Goal: Information Seeking & Learning: Learn about a topic

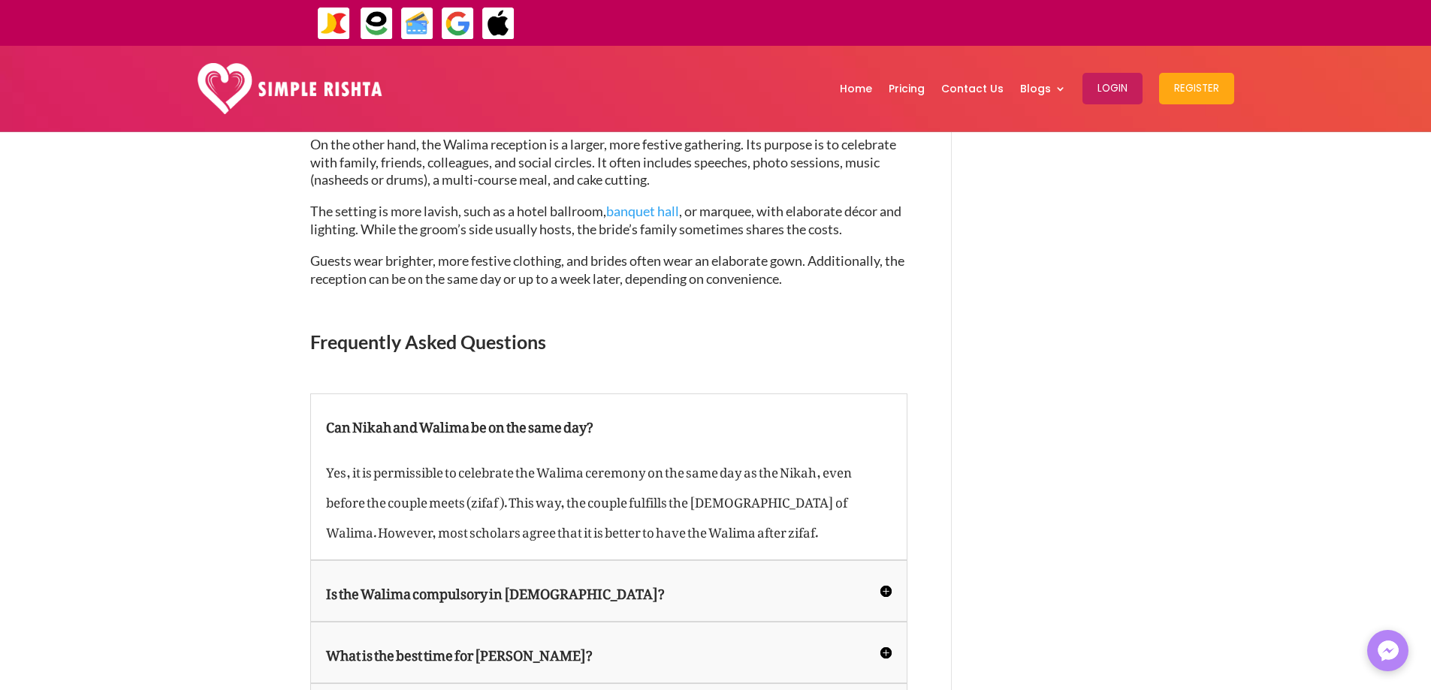
scroll to position [2815, 0]
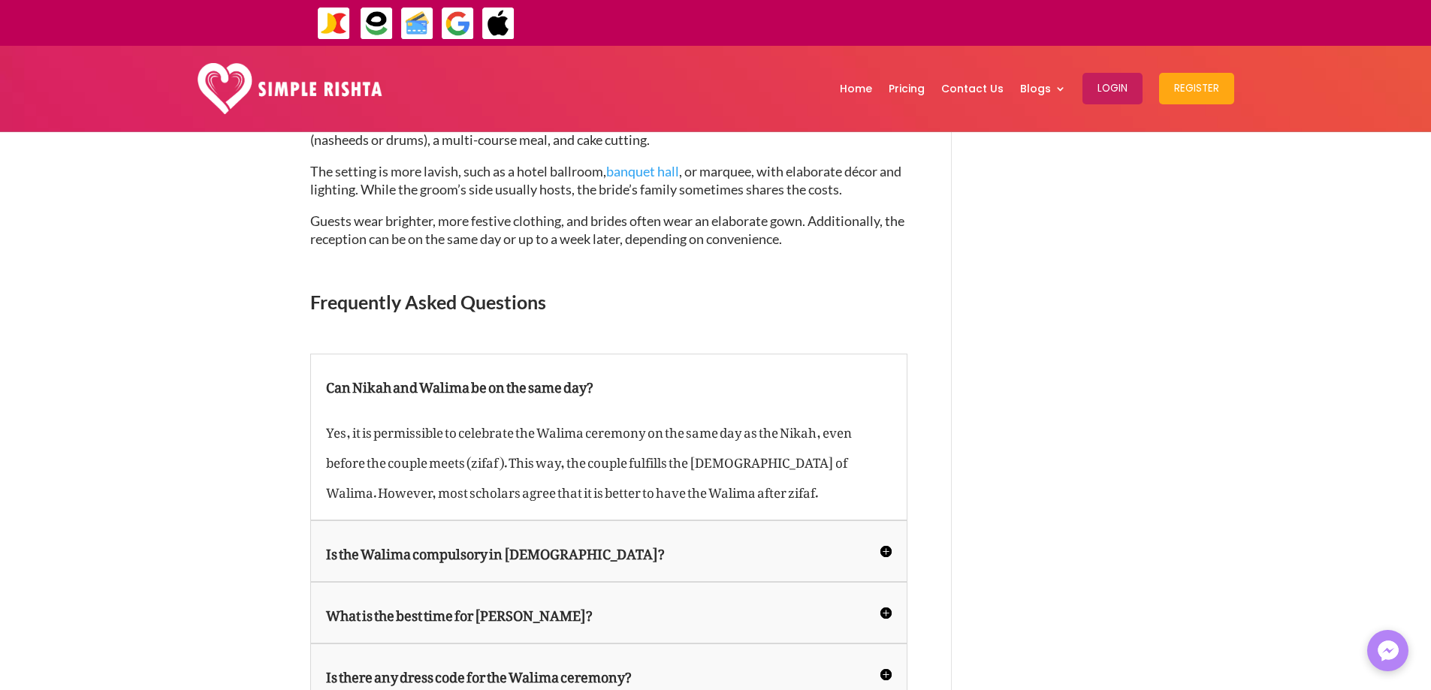
click at [473, 598] on h5 "What is the best time for [PERSON_NAME]?" at bounding box center [609, 613] width 566 height 30
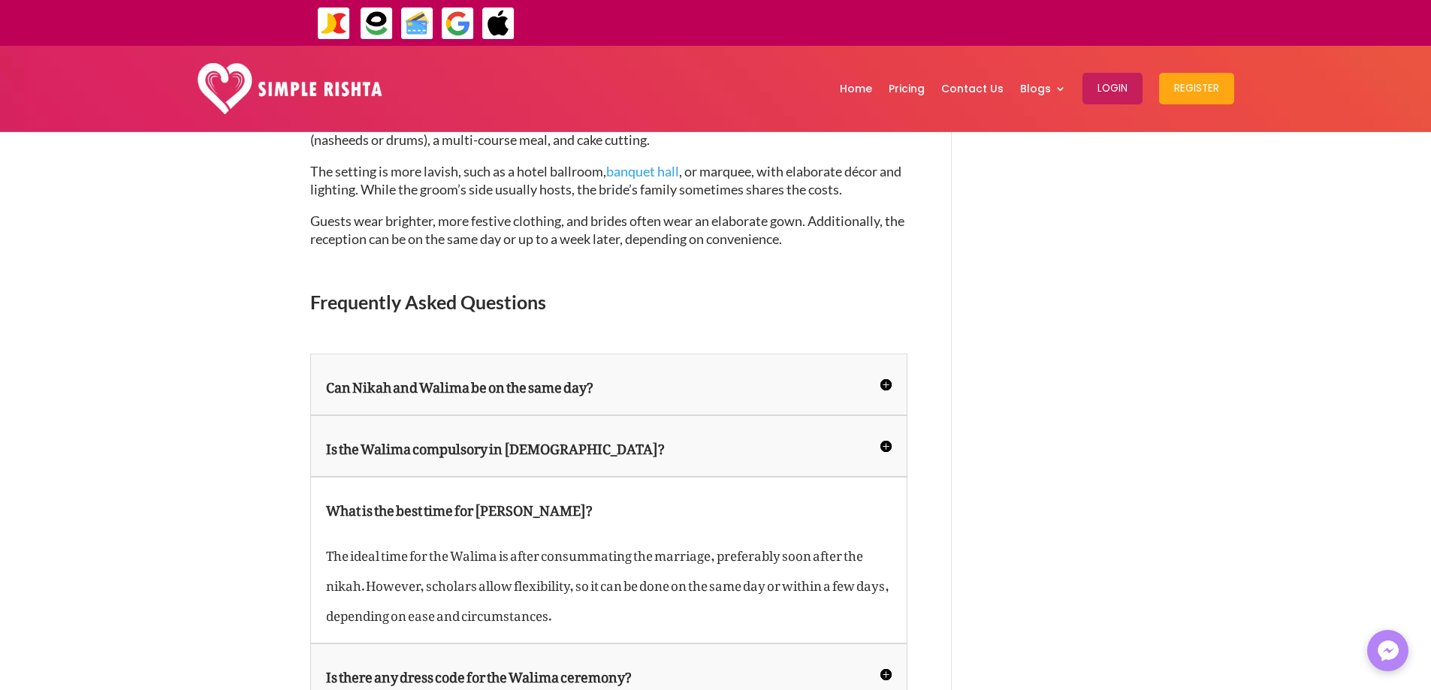
click at [484, 660] on h5 "Is there any dress code for the Walima ceremony?" at bounding box center [609, 675] width 566 height 30
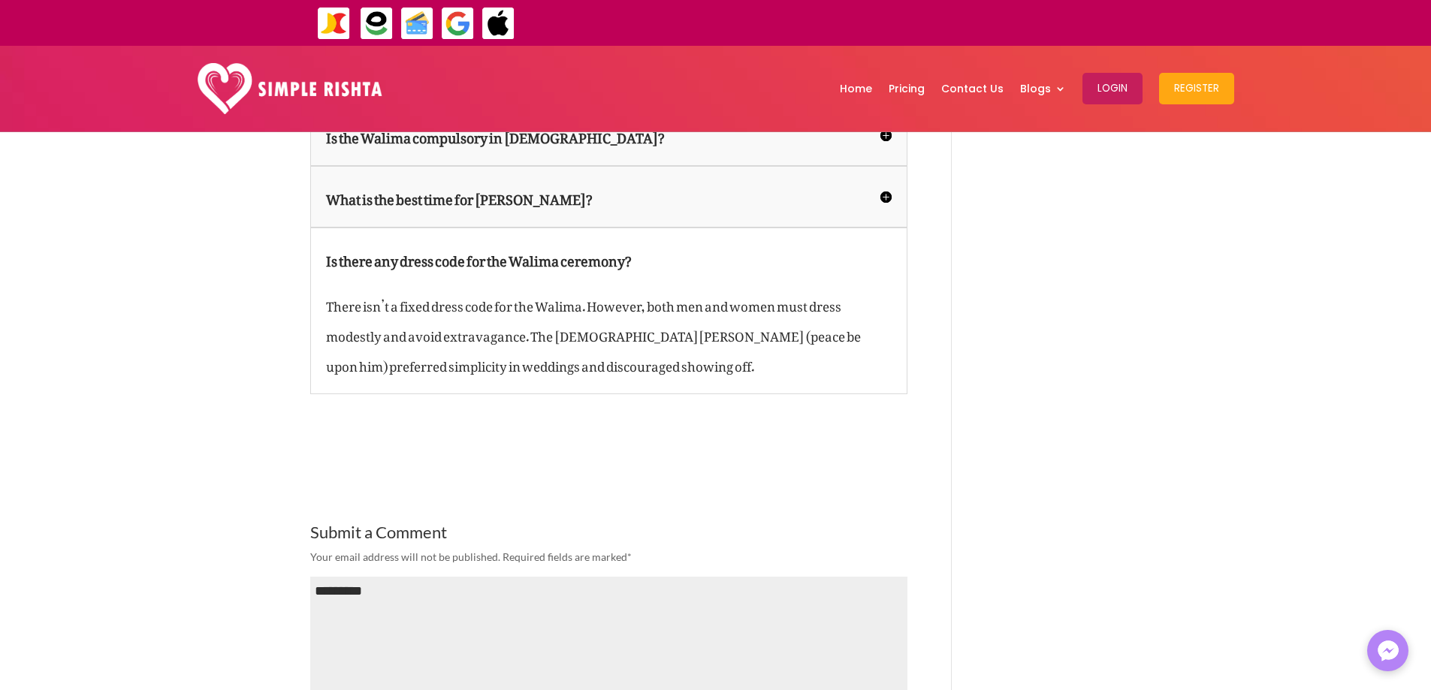
scroll to position [3195, 0]
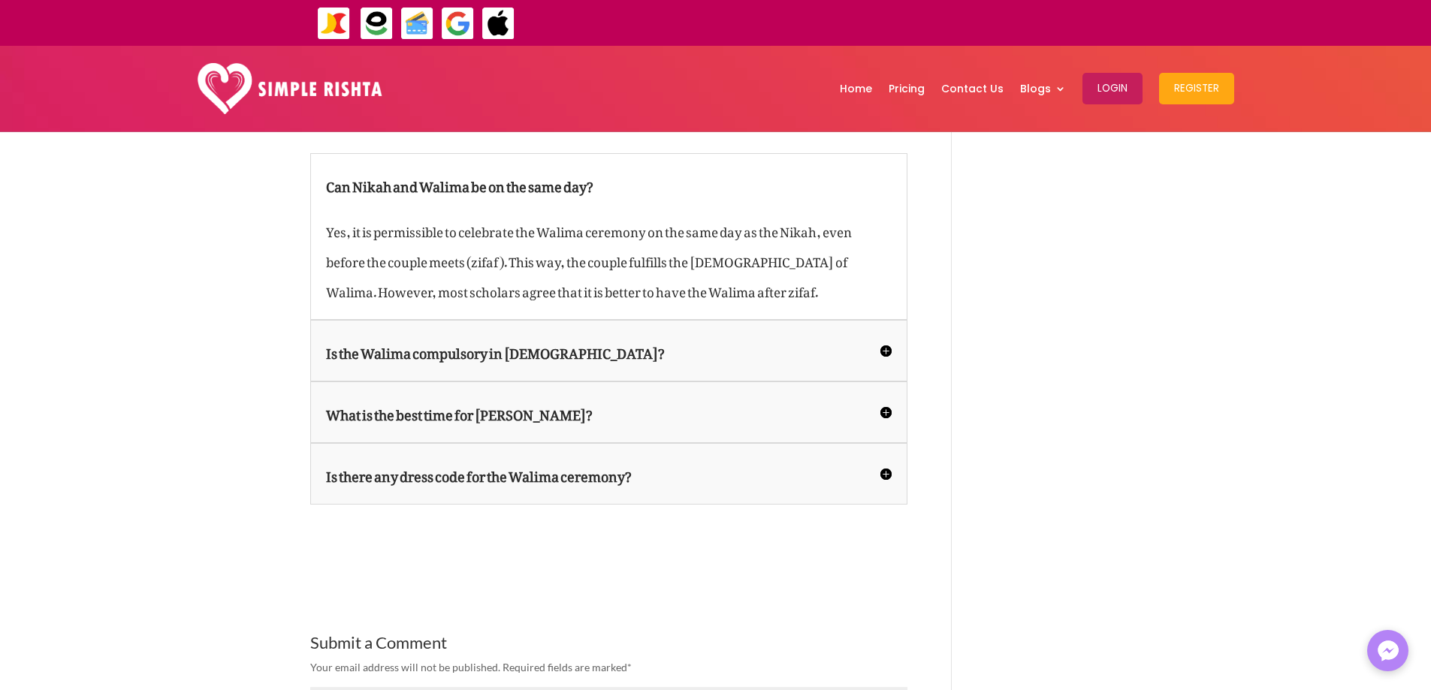
scroll to position [3026, 0]
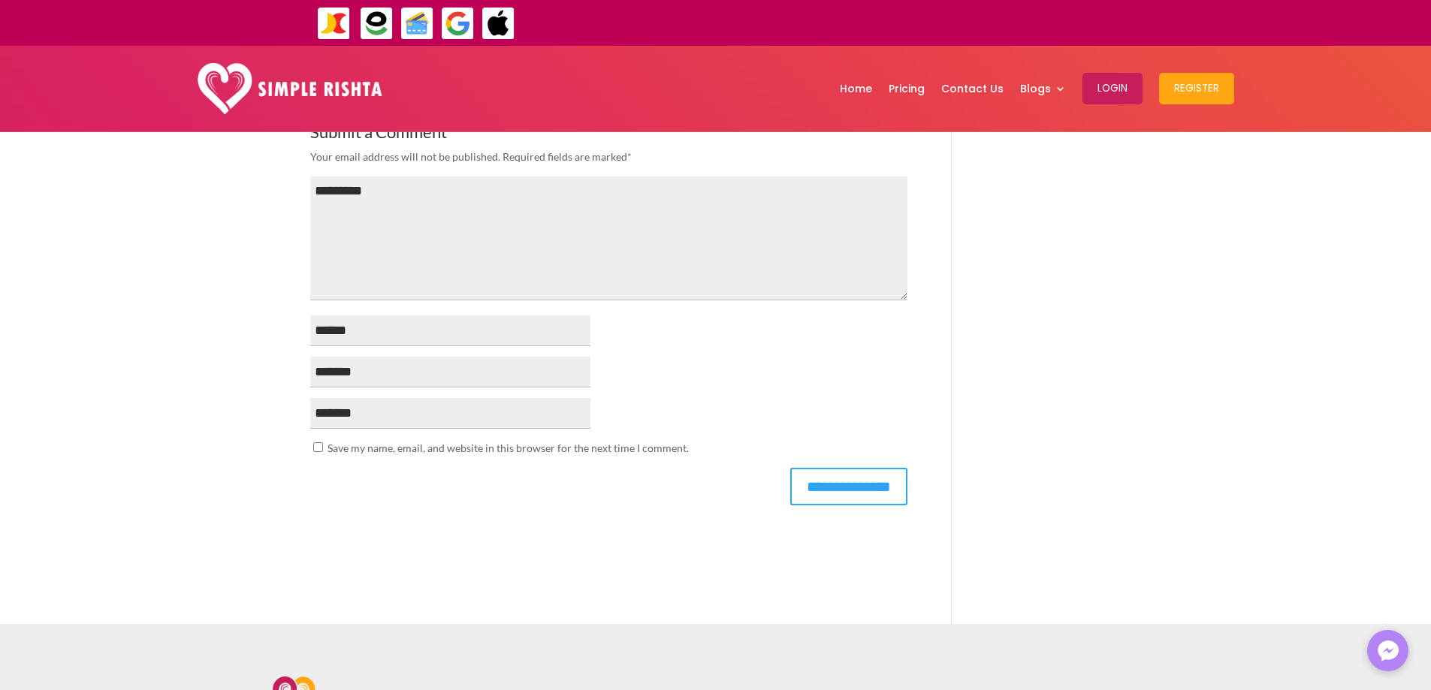
scroll to position [3546, 0]
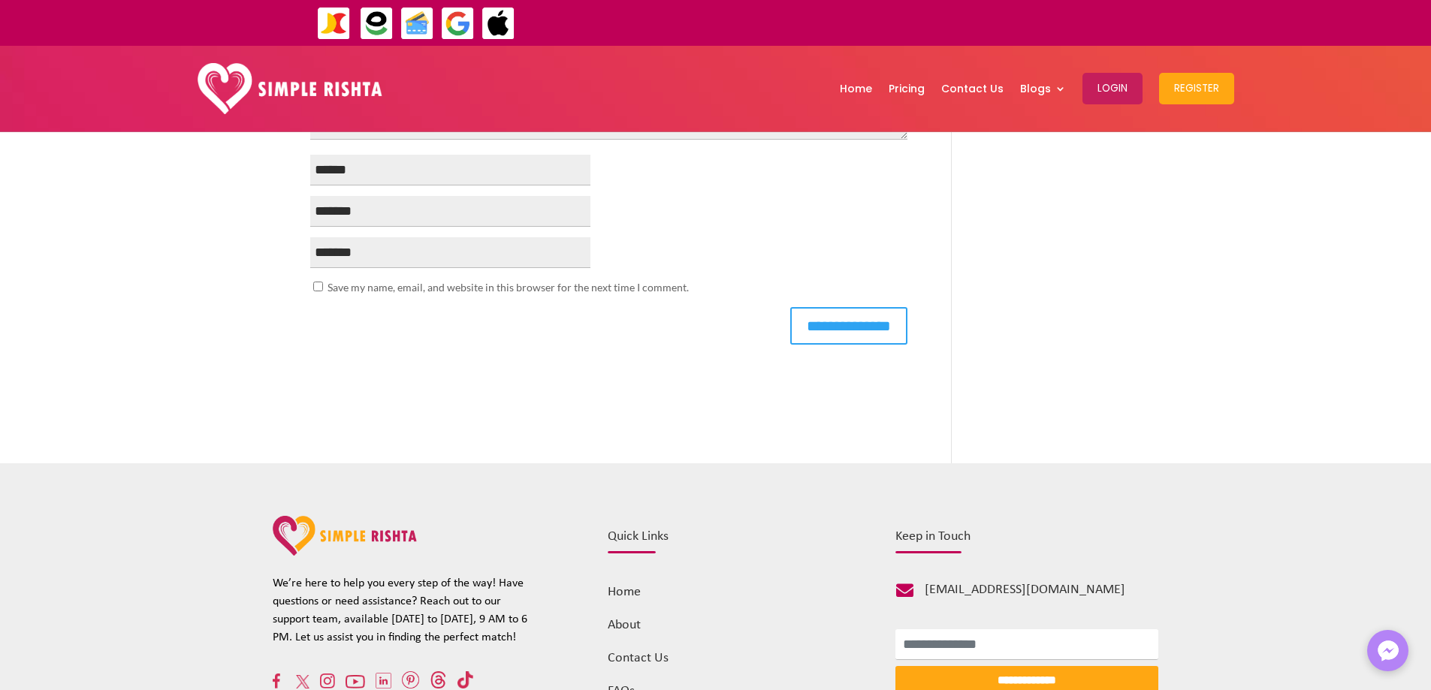
scroll to position [3757, 0]
